Goal: Information Seeking & Learning: Learn about a topic

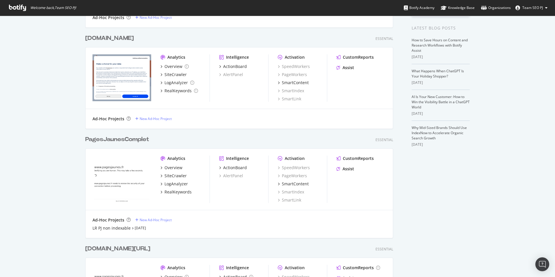
scroll to position [111, 0]
click at [140, 139] on div "PagesJaunesComplet" at bounding box center [117, 138] width 64 height 8
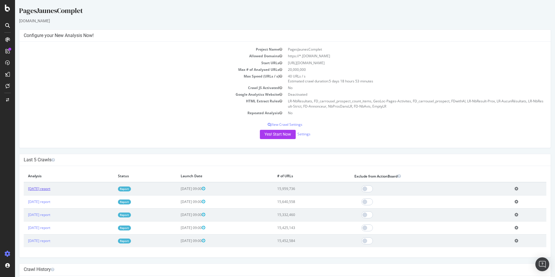
click at [50, 187] on link "[DATE] report" at bounding box center [39, 188] width 22 height 5
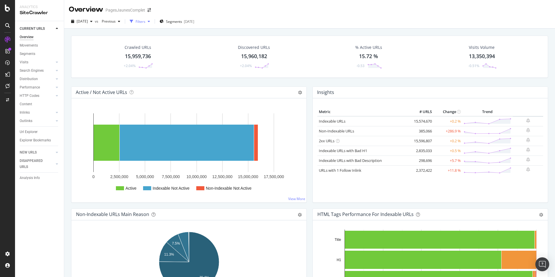
click at [145, 22] on div "Filters" at bounding box center [140, 21] width 10 height 5
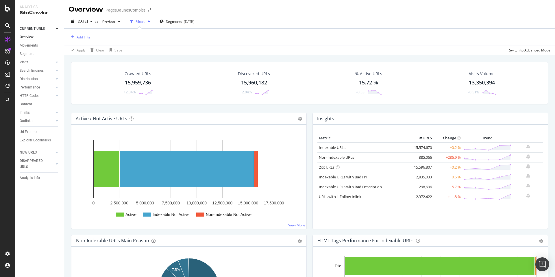
click at [150, 20] on icon "button" at bounding box center [149, 21] width 2 height 3
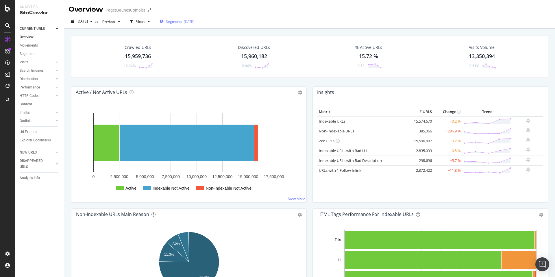
click at [194, 20] on div "Segments [DATE]" at bounding box center [176, 21] width 35 height 5
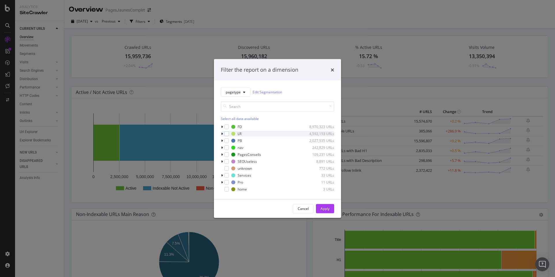
click at [222, 134] on icon "modal" at bounding box center [222, 133] width 2 height 3
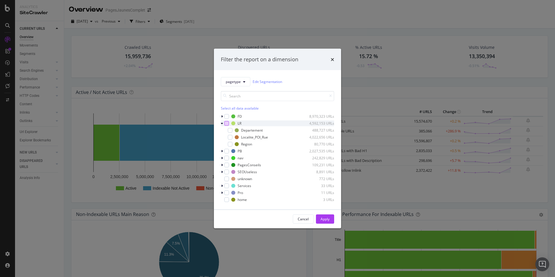
click at [226, 122] on div "modal" at bounding box center [226, 123] width 5 height 5
click at [331, 220] on button "Apply" at bounding box center [325, 218] width 18 height 9
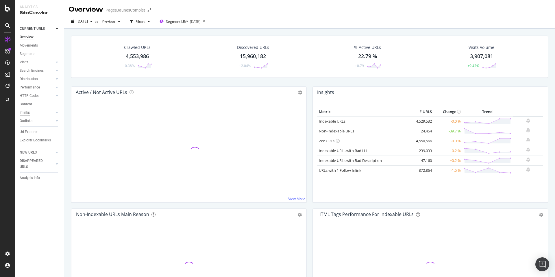
click at [24, 114] on div "Inlinks" at bounding box center [25, 112] width 10 height 6
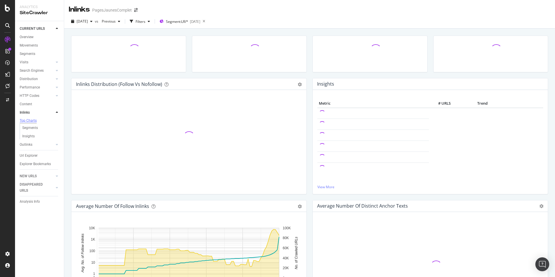
click at [34, 121] on div "Top Charts" at bounding box center [28, 120] width 17 height 5
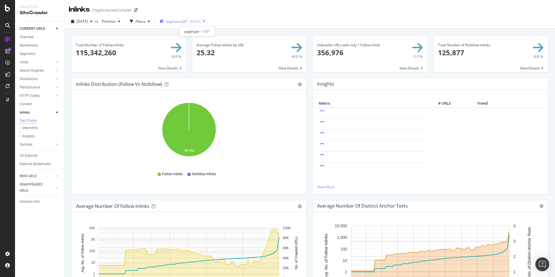
click at [186, 23] on span "Segment: LR/*" at bounding box center [177, 21] width 22 height 5
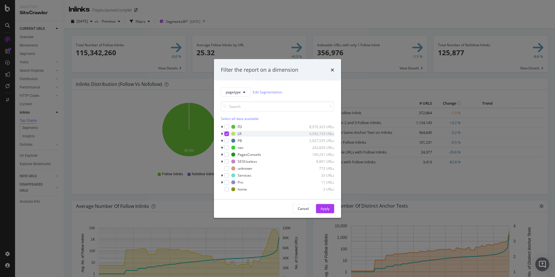
click at [223, 133] on div "modal" at bounding box center [222, 134] width 3 height 6
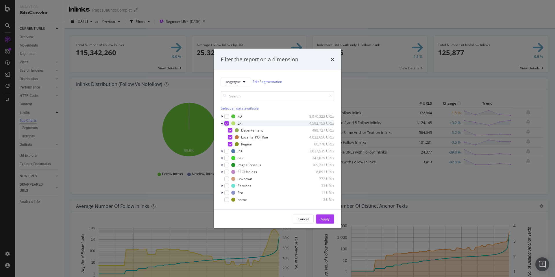
click at [227, 121] on div "modal" at bounding box center [226, 123] width 5 height 5
click at [221, 117] on icon "modal" at bounding box center [222, 115] width 2 height 3
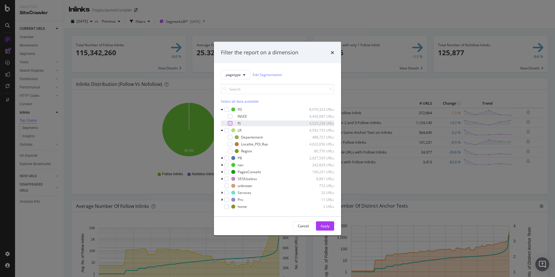
click at [230, 122] on div "modal" at bounding box center [230, 123] width 5 height 5
click at [328, 228] on div "Apply" at bounding box center [324, 225] width 9 height 5
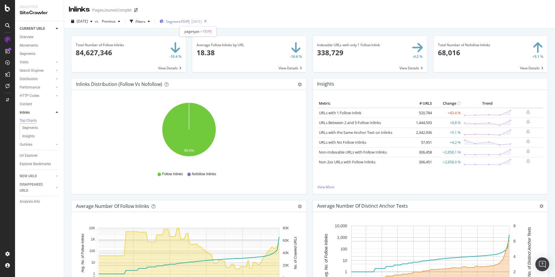
click at [189, 21] on span "Segment: FD/PJ" at bounding box center [178, 21] width 24 height 5
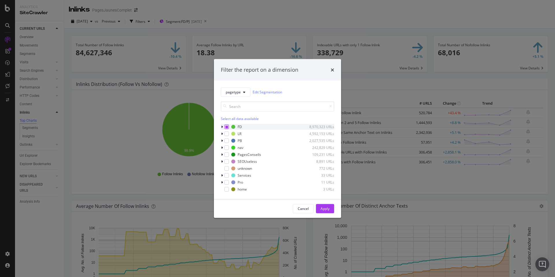
click at [225, 127] on icon "modal" at bounding box center [226, 126] width 3 height 3
click at [225, 128] on div "modal" at bounding box center [226, 126] width 5 height 5
click at [228, 133] on div "modal" at bounding box center [226, 133] width 5 height 5
click at [320, 210] on div "Apply" at bounding box center [324, 208] width 9 height 5
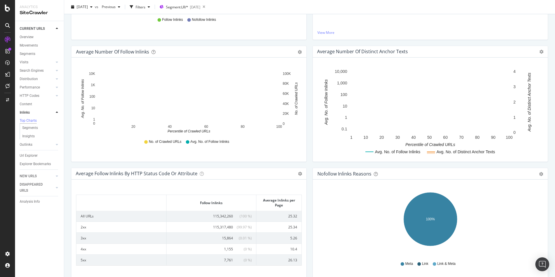
scroll to position [187, 0]
